Goal: Information Seeking & Learning: Check status

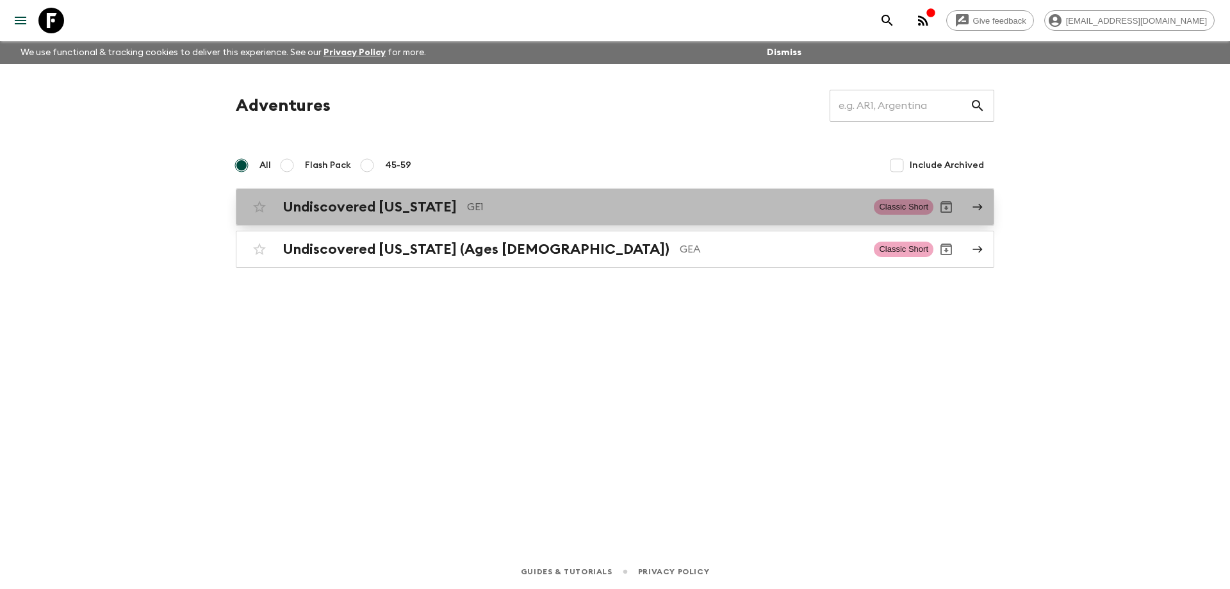
click at [468, 205] on p "GE1" at bounding box center [665, 206] width 396 height 15
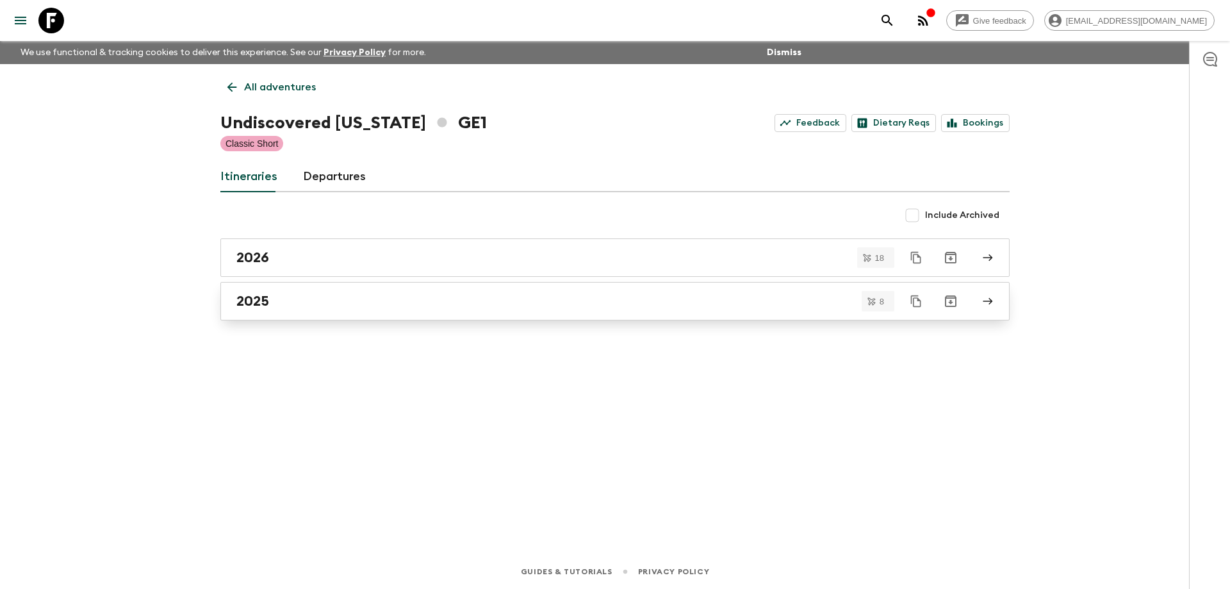
click at [364, 304] on div "2025" at bounding box center [602, 301] width 733 height 17
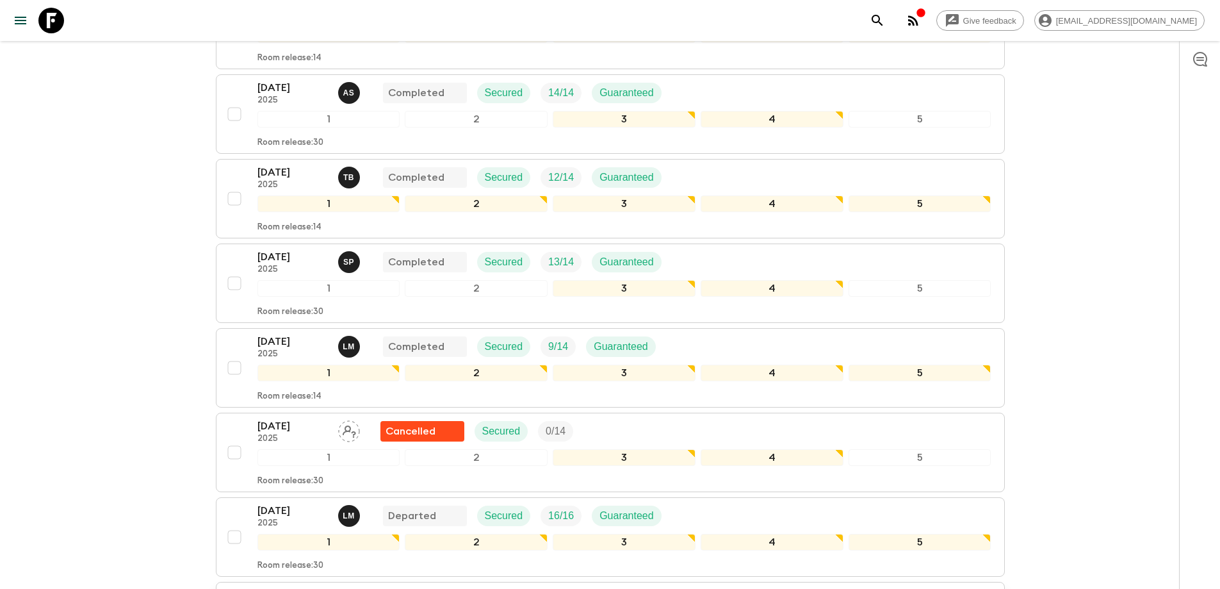
scroll to position [472, 0]
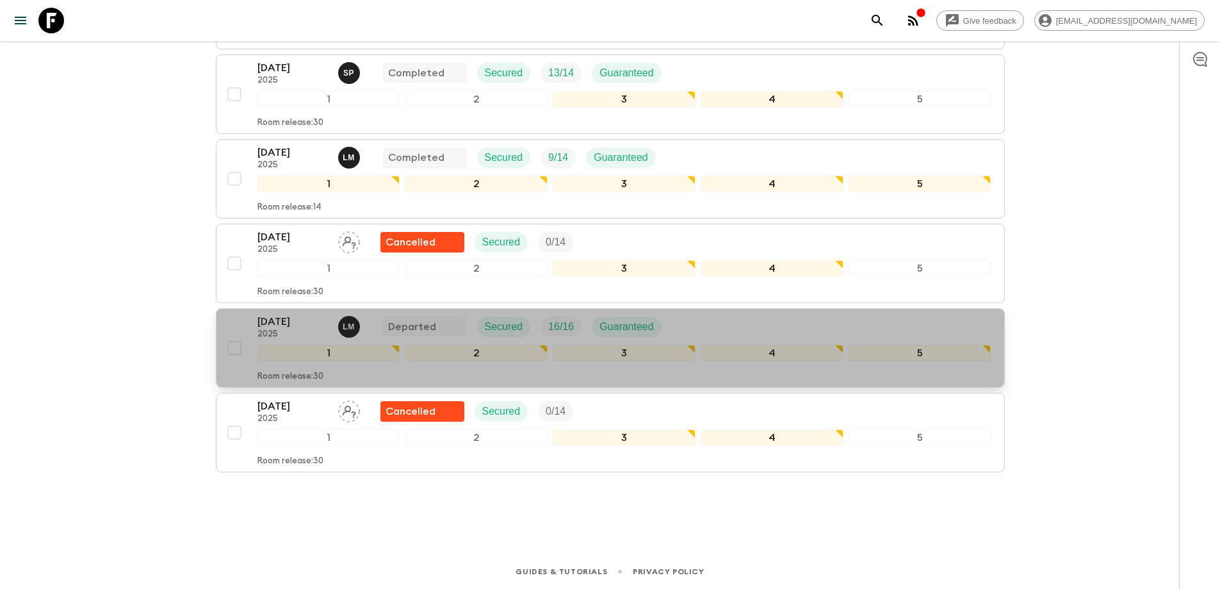
click at [273, 320] on p "[DATE]" at bounding box center [292, 321] width 70 height 15
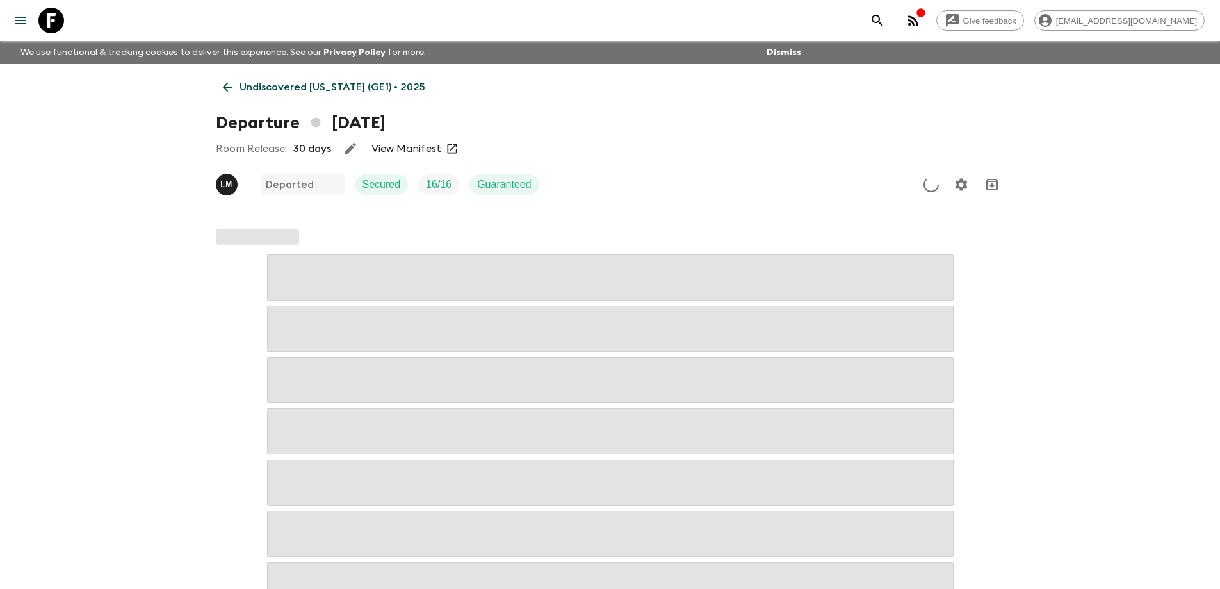
click at [425, 151] on link "View Manifest" at bounding box center [407, 148] width 70 height 13
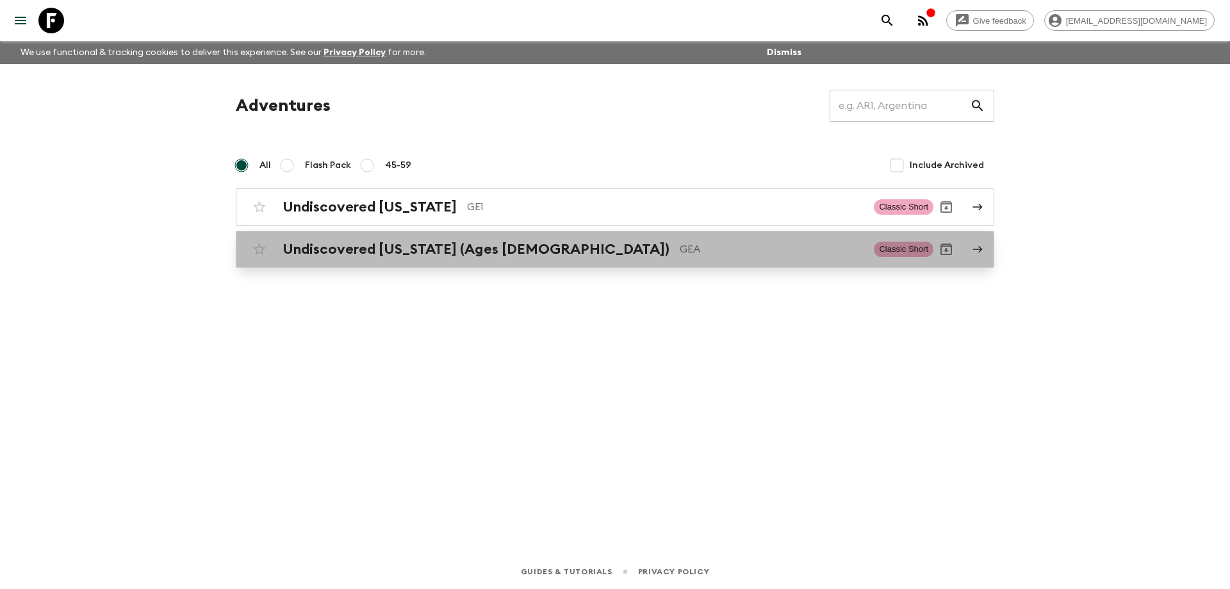
click at [407, 238] on div "Undiscovered [US_STATE] (Ages [DEMOGRAPHIC_DATA]) GEA Classic Short" at bounding box center [590, 249] width 687 height 26
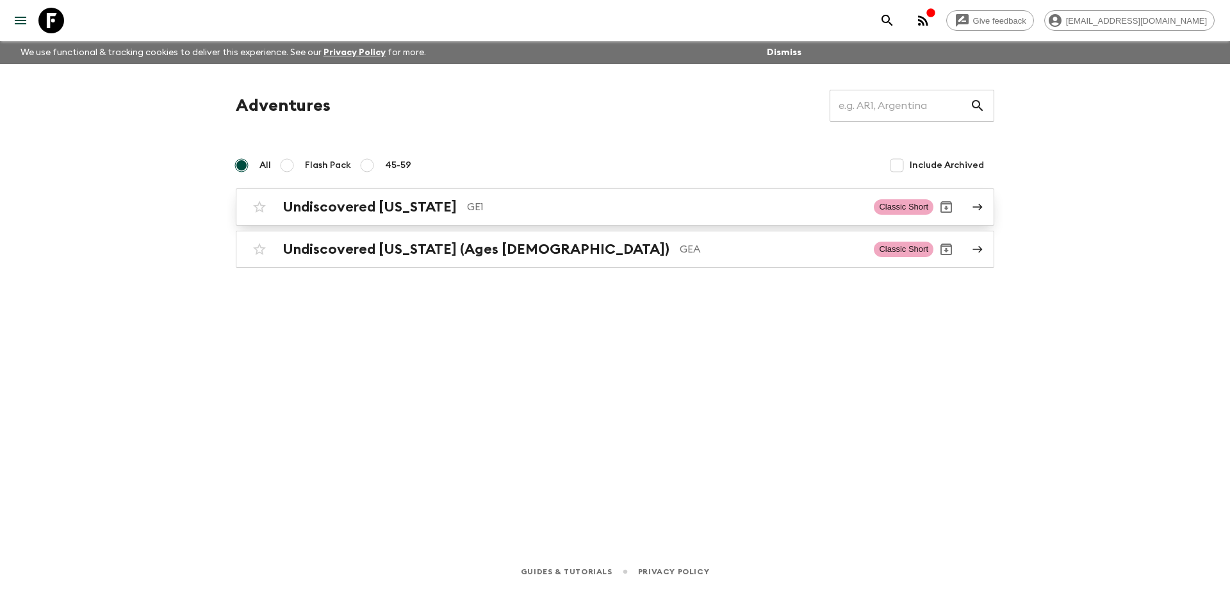
click at [402, 201] on h2 "Undiscovered [US_STATE]" at bounding box center [369, 207] width 174 height 17
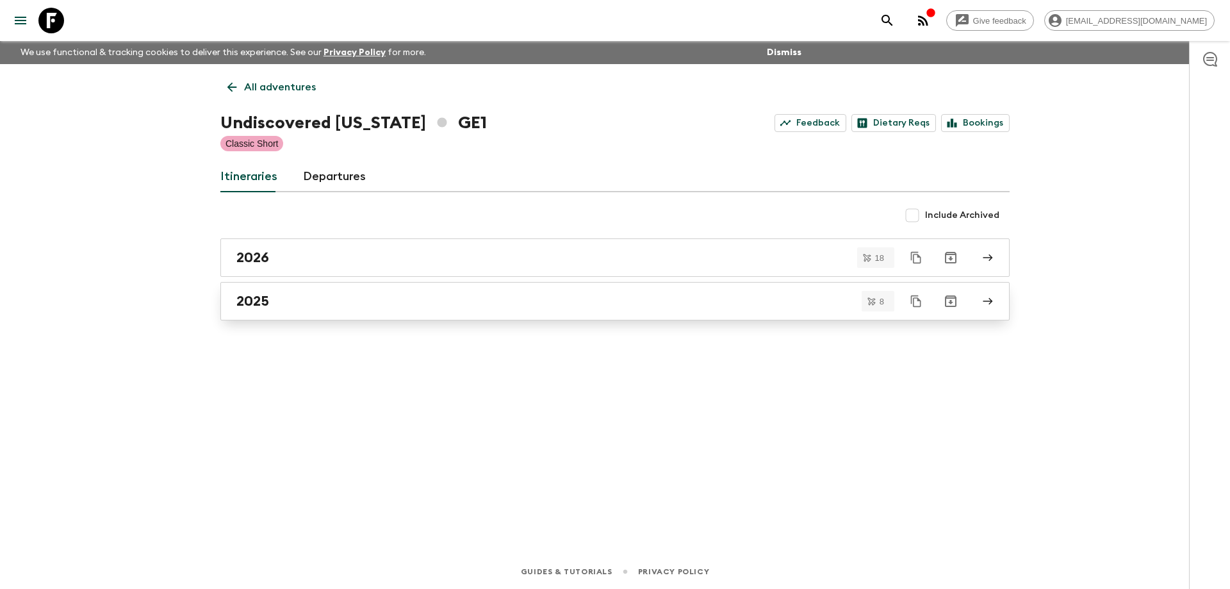
click at [339, 295] on div "2025" at bounding box center [602, 301] width 733 height 17
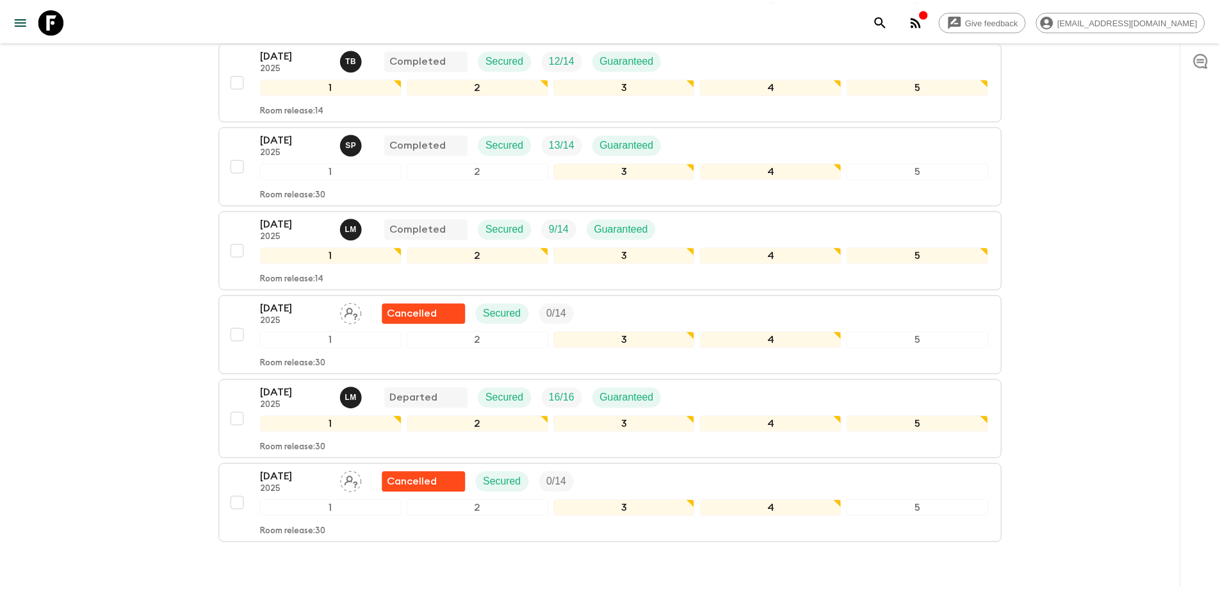
scroll to position [472, 0]
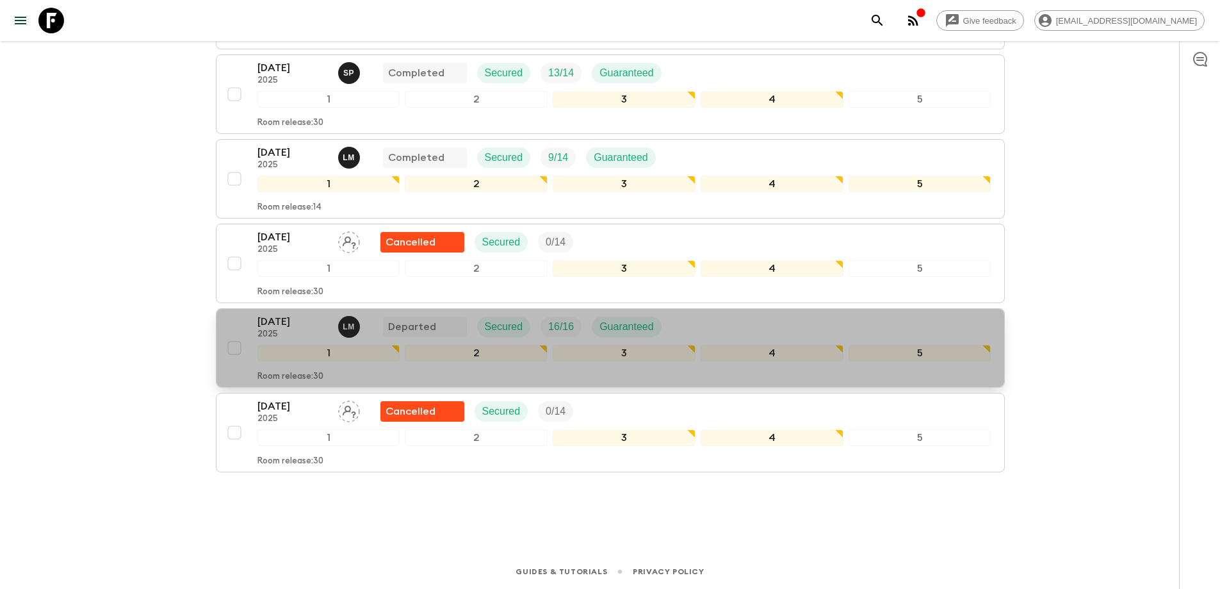
click at [325, 323] on p "[DATE]" at bounding box center [292, 321] width 70 height 15
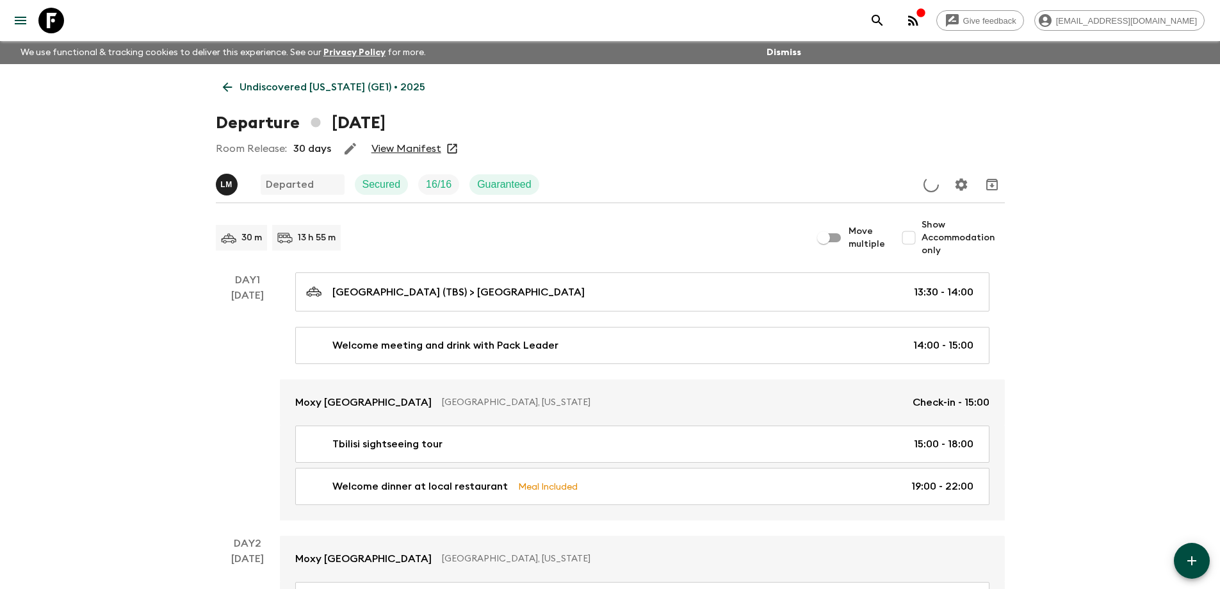
click at [413, 151] on link "View Manifest" at bounding box center [407, 148] width 70 height 13
